Goal: Task Accomplishment & Management: Manage account settings

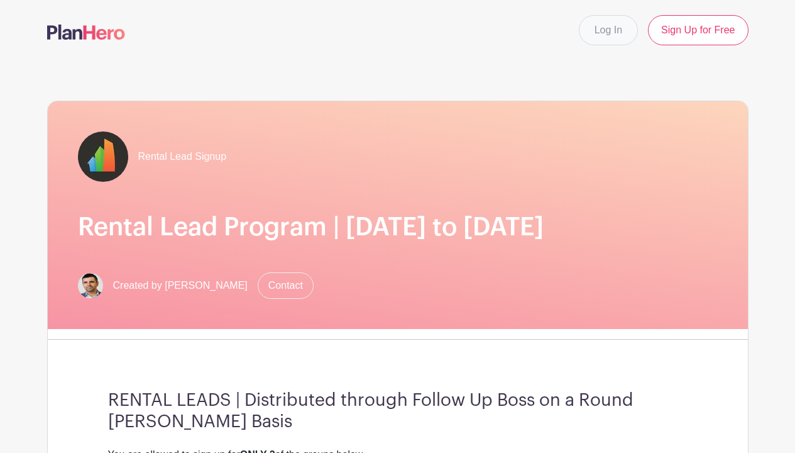
click at [606, 33] on link "Log In" at bounding box center [608, 30] width 59 height 30
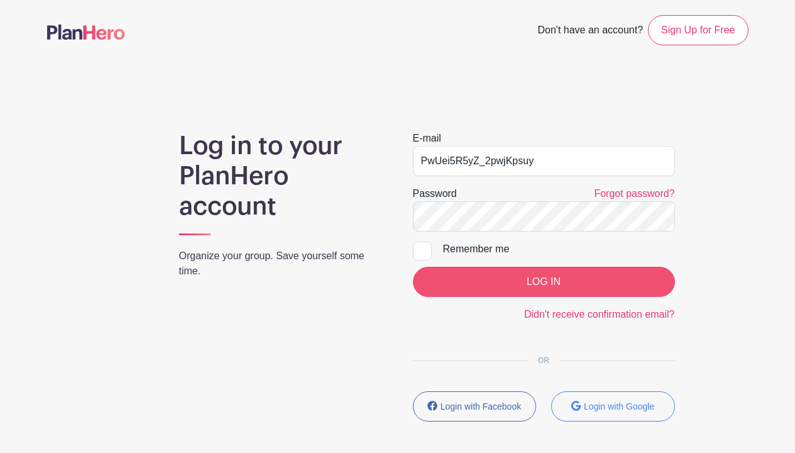
click at [493, 287] on input "LOG IN" at bounding box center [544, 282] width 262 height 30
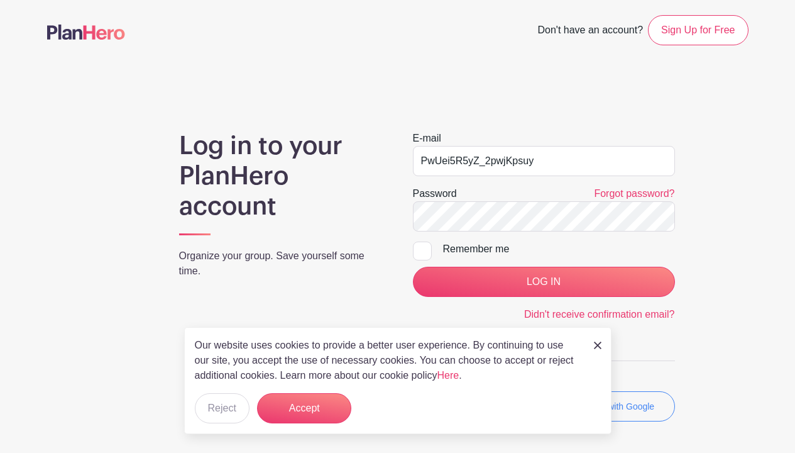
click at [600, 343] on img at bounding box center [598, 345] width 8 height 8
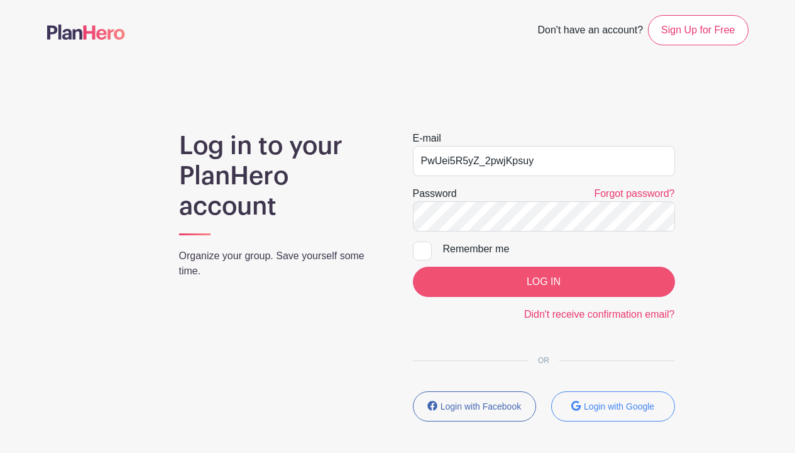
click at [573, 291] on input "LOG IN" at bounding box center [544, 282] width 262 height 30
click at [539, 282] on input "LOG IN" at bounding box center [544, 282] width 262 height 30
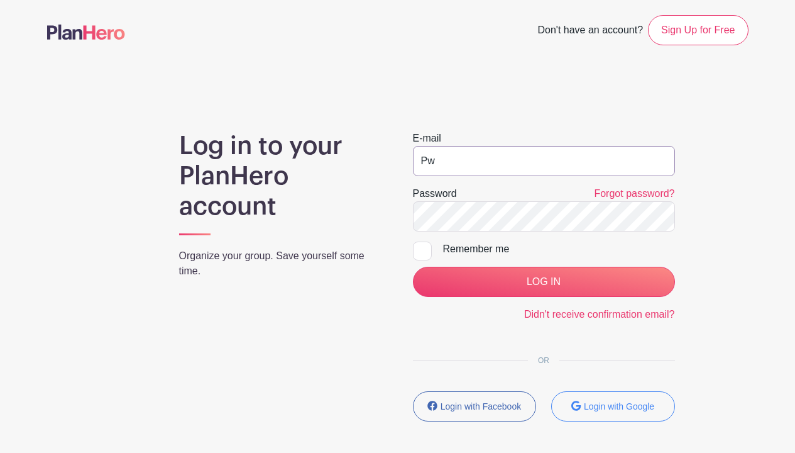
type input "P"
click at [702, 251] on div "Log in to your PlanHero account Organize your group. Save yourself some time. E…" at bounding box center [398, 281] width 702 height 301
click at [374, 211] on div "Log in to your PlanHero account Organize your group. Save yourself some time. E…" at bounding box center [398, 281] width 702 height 301
click at [504, 158] on input "email" at bounding box center [544, 161] width 262 height 30
type input "dqWFzCpSwt52SMJXTSn7"
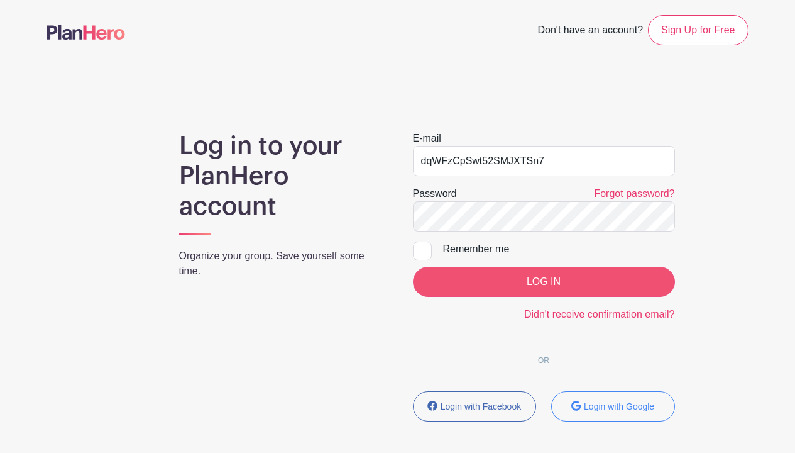
click at [501, 282] on input "LOG IN" at bounding box center [544, 282] width 262 height 30
